Goal: Communication & Community: Answer question/provide support

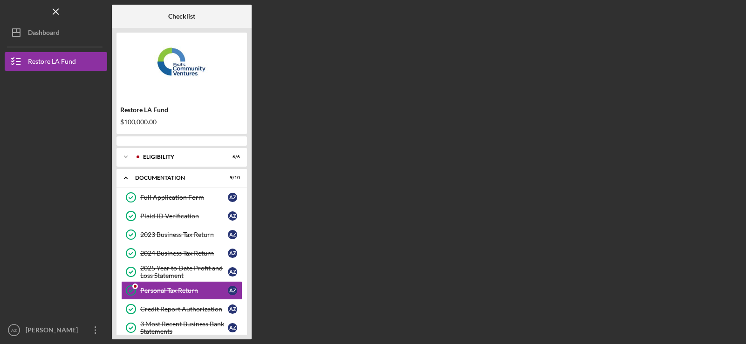
scroll to position [48, 0]
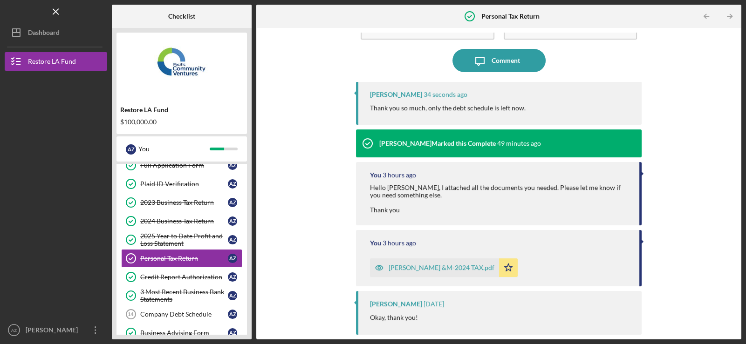
scroll to position [93, 0]
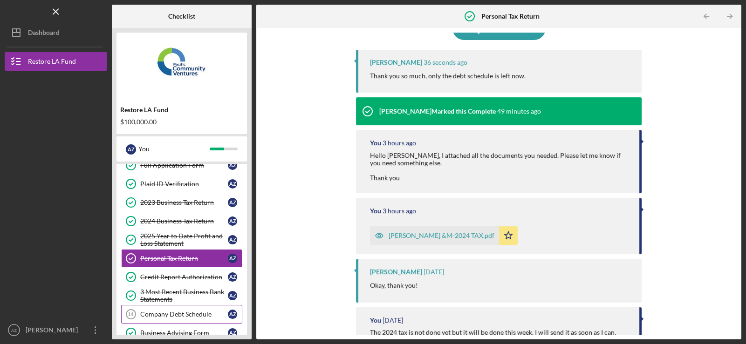
click at [182, 314] on div "Company Debt Schedule" at bounding box center [184, 314] width 88 height 7
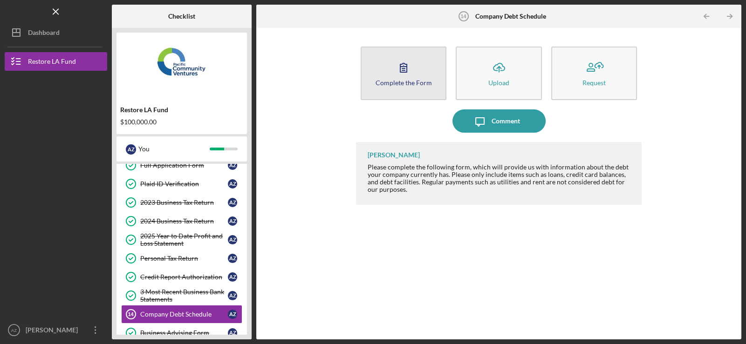
click at [411, 73] on icon "button" at bounding box center [403, 67] width 23 height 23
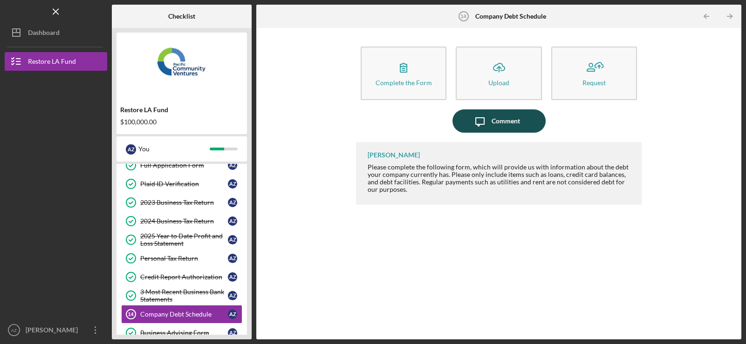
click at [507, 121] on div "Comment" at bounding box center [506, 121] width 28 height 23
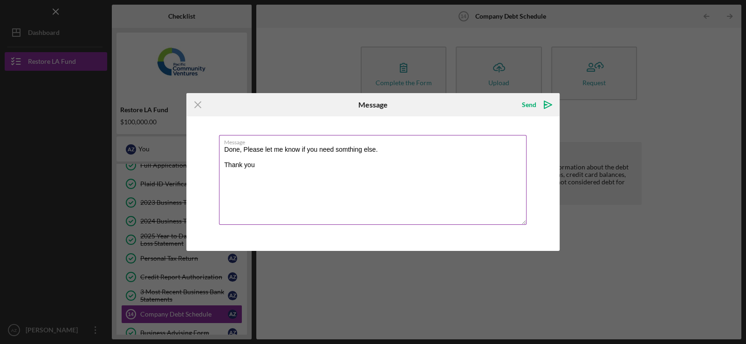
click at [352, 154] on textarea "Done, Please let me know if you need somthing else. Thank you" at bounding box center [373, 180] width 308 height 90
click at [351, 151] on textarea "Done, Please let me know if you need somthing else. Thank you" at bounding box center [373, 180] width 308 height 90
type textarea "Done, Please let me know if you need something else. Thank you"
click at [530, 106] on div "Send" at bounding box center [529, 105] width 14 height 19
